Goal: Task Accomplishment & Management: Manage account settings

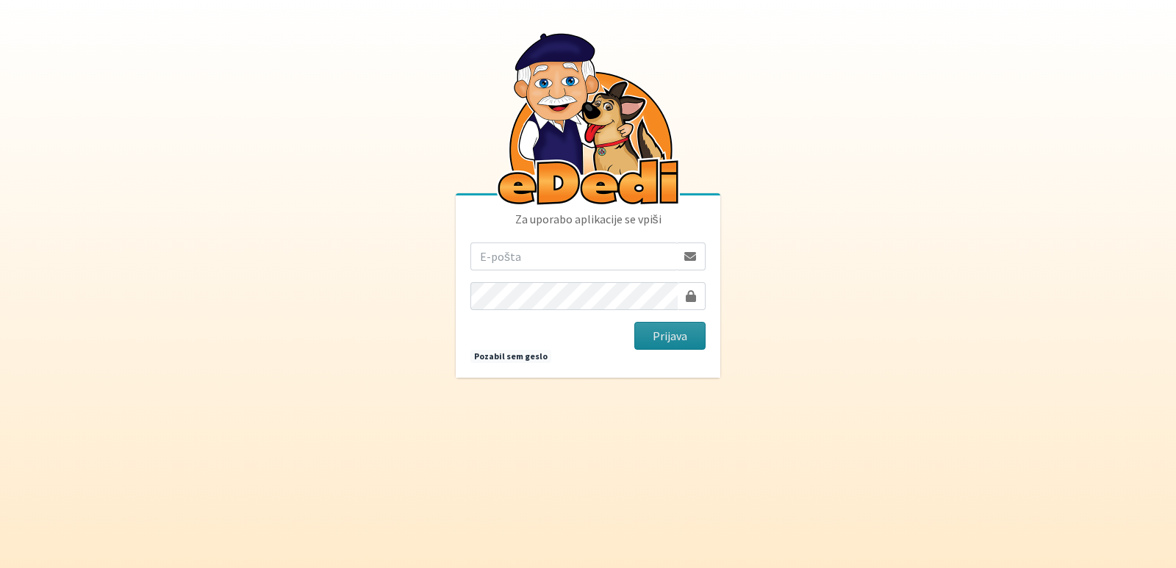
type input "[EMAIL_ADDRESS][DOMAIN_NAME]"
click at [679, 334] on button "Prijava" at bounding box center [669, 336] width 71 height 28
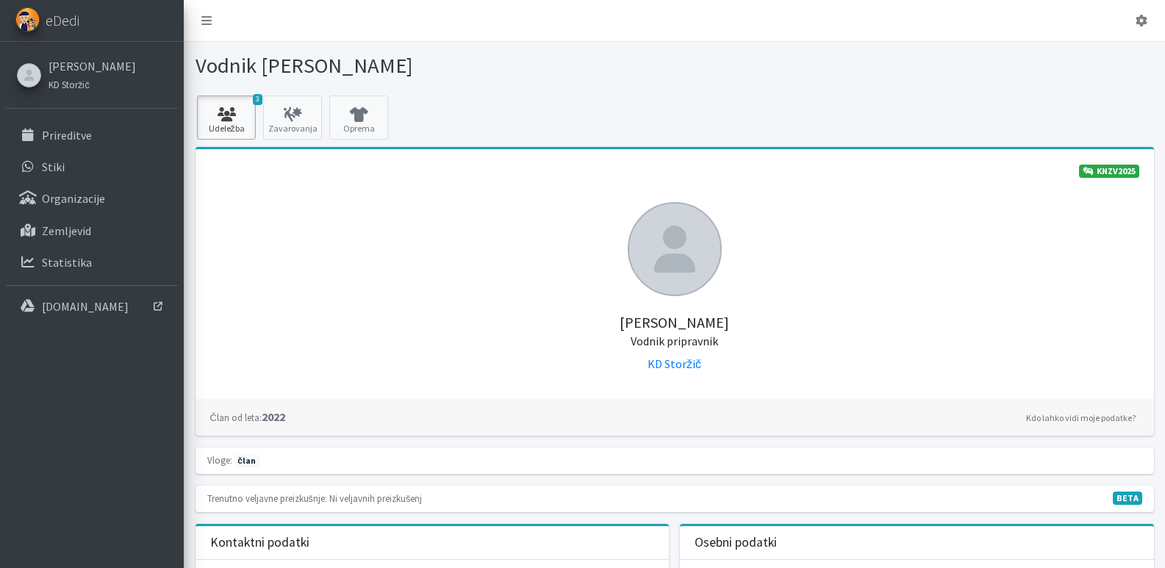
click at [223, 121] on link "3 Udeležba" at bounding box center [226, 118] width 59 height 44
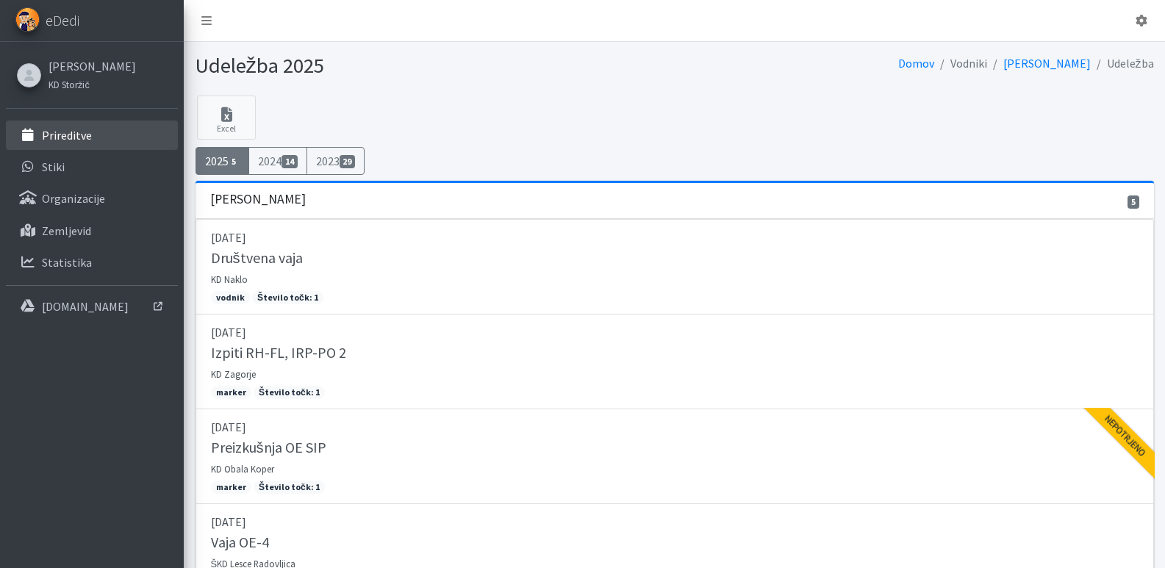
click at [54, 135] on p "Prireditve" at bounding box center [67, 135] width 50 height 15
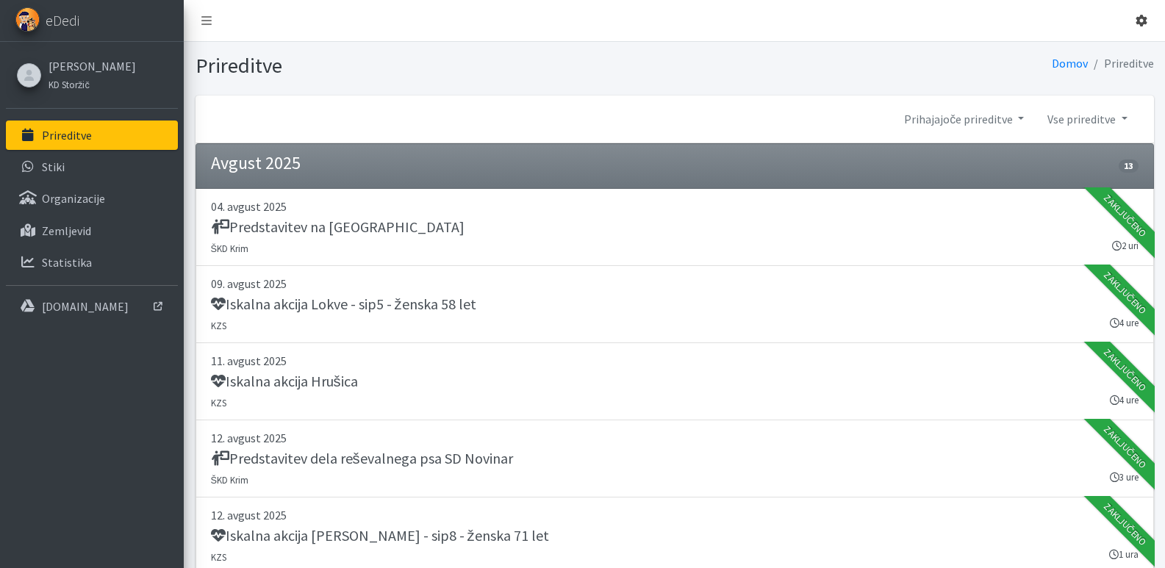
click at [1147, 12] on link at bounding box center [1141, 20] width 35 height 29
click at [1081, 50] on link "Odjavi se" at bounding box center [1100, 55] width 116 height 24
